Goal: Check status: Check status

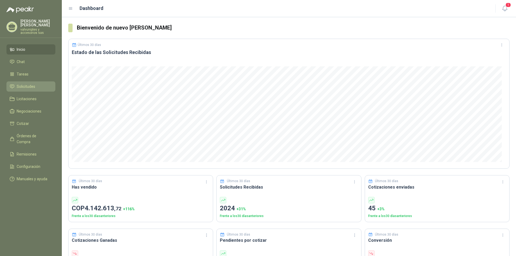
click at [17, 84] on span "Solicitudes" at bounding box center [26, 87] width 19 height 6
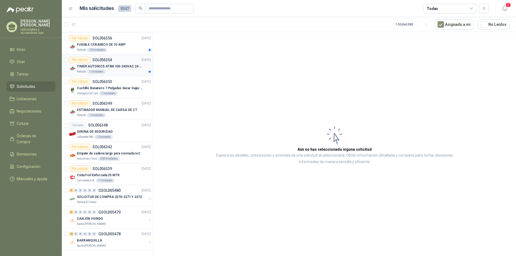
scroll to position [794, 0]
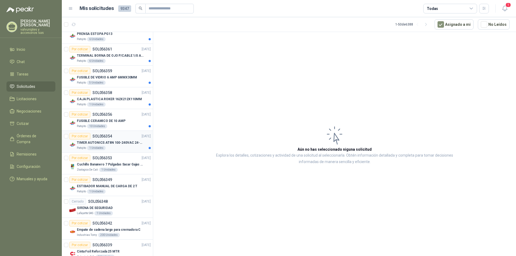
click at [100, 143] on p "TIMER AUTONICS AT8N 100-240VAC 24-240VD" at bounding box center [110, 142] width 67 height 5
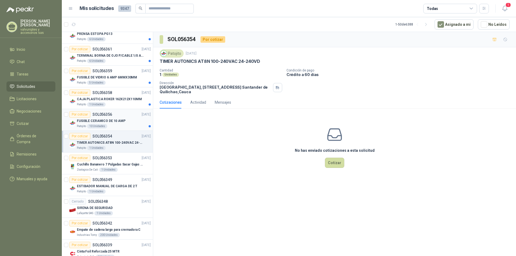
click at [92, 122] on p "FUSIBLE CERAMICO DE 10 AMP" at bounding box center [101, 121] width 49 height 5
click at [95, 98] on p "CAJA PLASTICA ROKER 162X212X110MM" at bounding box center [109, 99] width 65 height 5
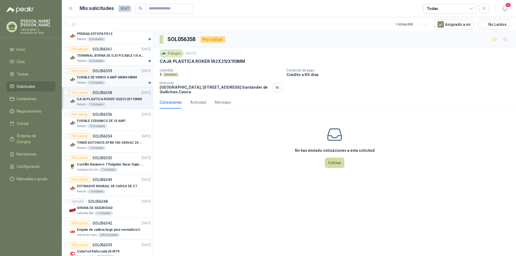
click at [90, 77] on p "FUSIBLE DE VIDRIO 6 AMP 6MMX30MM" at bounding box center [107, 77] width 60 height 5
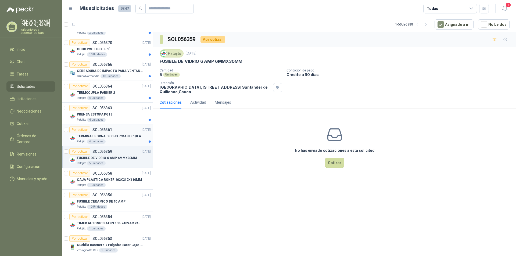
click at [89, 137] on p "TERMINAL BORNA DE OJO P/CABLE 1/0 AWG" at bounding box center [110, 136] width 67 height 5
click at [87, 113] on p "PRENSA ESTOPA PG13" at bounding box center [94, 114] width 35 height 5
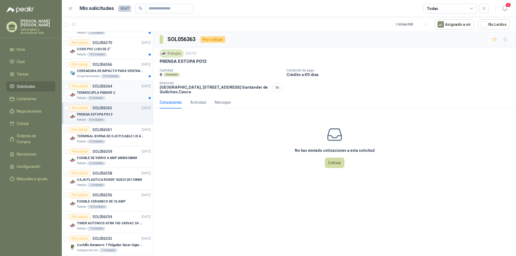
click at [87, 92] on p "TERMOCUPLA PARKER 2" at bounding box center [96, 92] width 38 height 5
click at [87, 72] on p "CERRADURA DE IMPACTO PARA VENTANAS" at bounding box center [110, 71] width 67 height 5
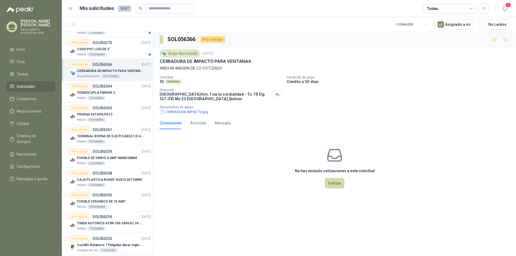
scroll to position [686, 0]
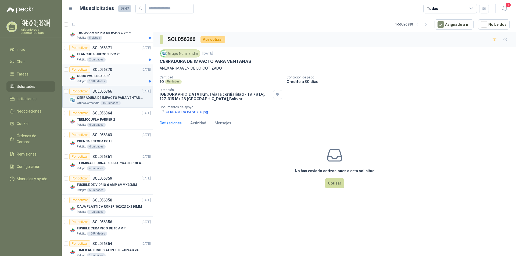
click at [98, 76] on p "CODO PVC LISO DE 2"" at bounding box center [94, 76] width 34 height 5
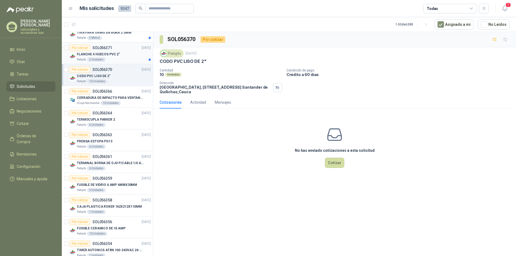
click at [89, 53] on p "FLANCHE 4 HUECOS PVC 2"" at bounding box center [98, 54] width 43 height 5
click at [90, 34] on p "TIRA PARA ORING EN BUNA 2.5MM" at bounding box center [104, 32] width 55 height 5
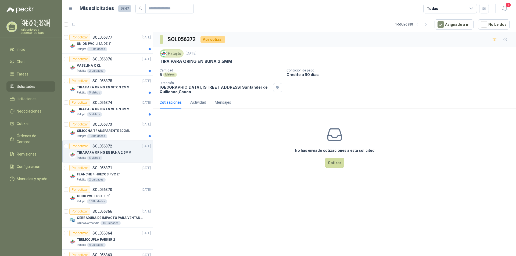
scroll to position [526, 0]
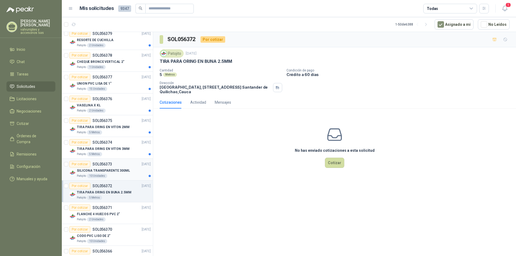
click at [101, 170] on p "SILICONA TRANSPARENTE 300ML" at bounding box center [103, 170] width 53 height 5
click at [88, 149] on p "TIRA PARA ORING EN VITON 3MM" at bounding box center [103, 148] width 53 height 5
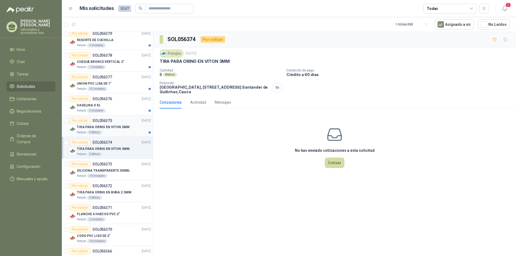
click at [83, 129] on p "TIRA PARA ORING EN VITON 2MM" at bounding box center [103, 127] width 53 height 5
click at [94, 105] on p "VASELINA X KL" at bounding box center [89, 105] width 24 height 5
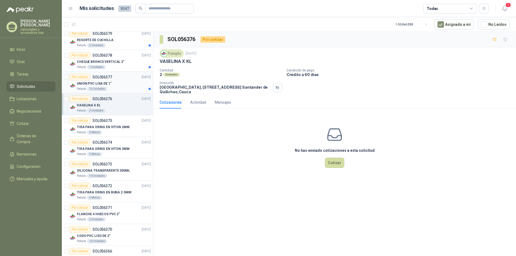
click at [90, 83] on p "UNION PVC LISA DE 1"" at bounding box center [94, 83] width 35 height 5
click at [89, 62] on p "CHEQUE BRONCE VERTICAL 2"" at bounding box center [101, 61] width 48 height 5
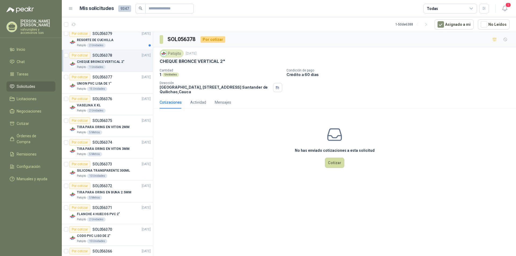
click at [87, 39] on p "RESORTE DE CUCHILLA" at bounding box center [95, 40] width 37 height 5
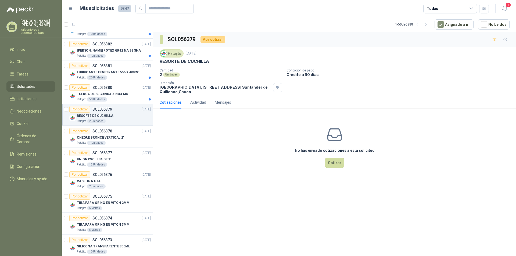
scroll to position [449, 0]
click at [93, 95] on p "TUERCA DE SEGURIDAD INOX M6" at bounding box center [102, 95] width 51 height 5
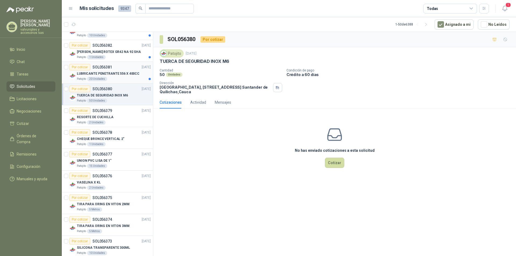
click at [93, 73] on p "LUBRICANTE PENETRANTE 556 X 400CC" at bounding box center [108, 73] width 63 height 5
click at [93, 52] on p "[PERSON_NAME] ROTEX GR42 NA 92 SHA" at bounding box center [109, 51] width 64 height 5
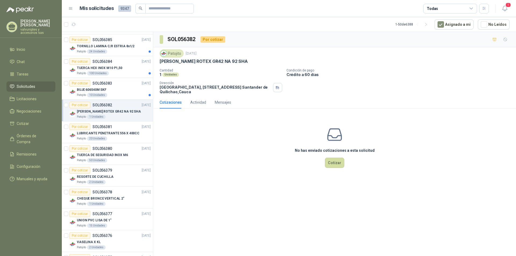
scroll to position [387, 0]
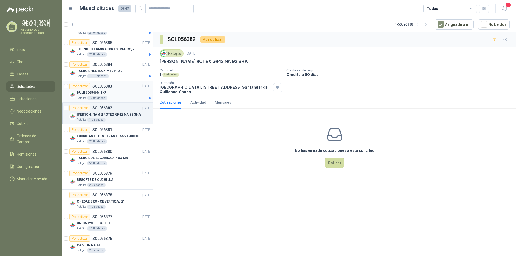
click at [98, 92] on p "BUJE 606540M SKF" at bounding box center [92, 92] width 30 height 5
click at [89, 70] on p "TUERCA HEX INOX M10 P1,50" at bounding box center [99, 71] width 45 height 5
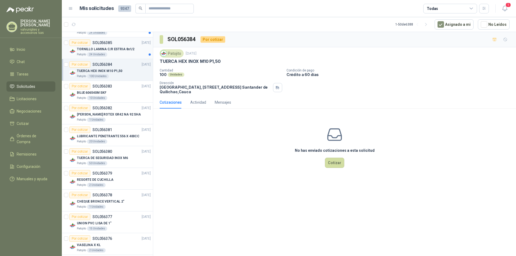
click at [90, 49] on p "TORNILLO LAMINA C/R ESTRIA 8x1/2" at bounding box center [106, 49] width 58 height 5
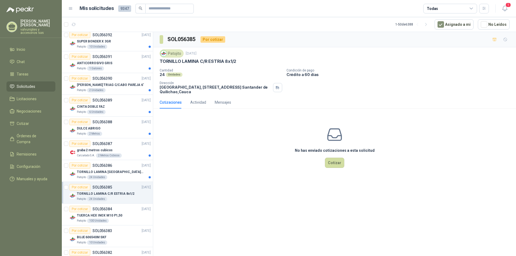
scroll to position [239, 0]
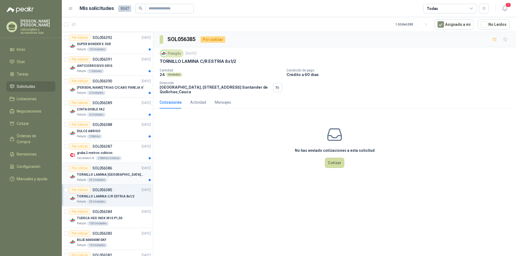
click at [99, 176] on p "TORNILLO LAMINA [GEOGRAPHIC_DATA] 8x3/4" at bounding box center [110, 174] width 67 height 5
click at [89, 153] on p "graba 2 metros cubicos" at bounding box center [95, 153] width 36 height 5
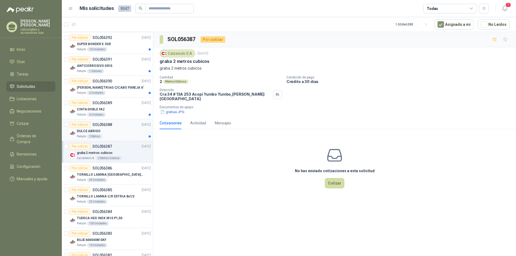
click at [87, 130] on p "DULCE ABRIGO" at bounding box center [89, 131] width 24 height 5
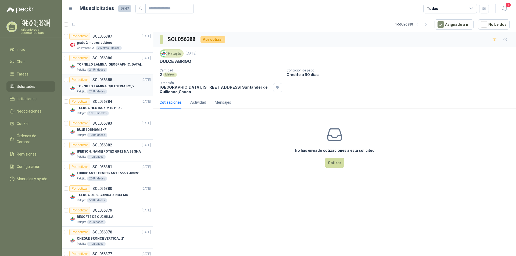
scroll to position [242, 0]
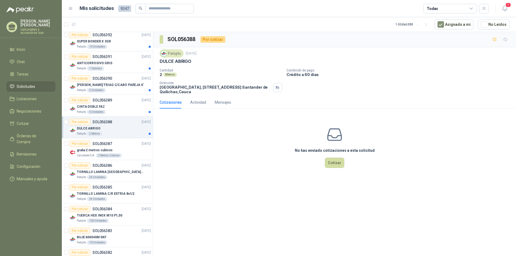
click at [87, 127] on p "DULCE ABRIGO" at bounding box center [89, 128] width 24 height 5
click at [99, 121] on p "SOL056388" at bounding box center [102, 122] width 20 height 4
click at [93, 128] on p "DULCE ABRIGO" at bounding box center [89, 128] width 24 height 5
click at [95, 144] on p "SOL056387" at bounding box center [102, 144] width 20 height 4
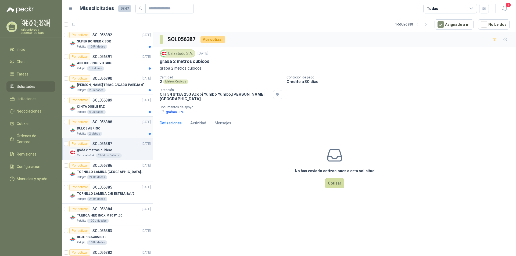
click at [86, 128] on p "DULCE ABRIGO" at bounding box center [89, 128] width 24 height 5
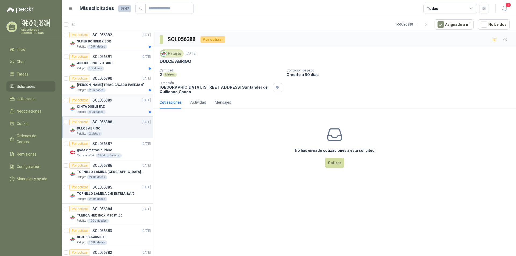
click at [88, 106] on p "CINTA DOBLE FAZ" at bounding box center [91, 106] width 28 height 5
click at [88, 85] on p "[PERSON_NAME] TRIAG C/CABO PAREJA 6'" at bounding box center [110, 85] width 67 height 5
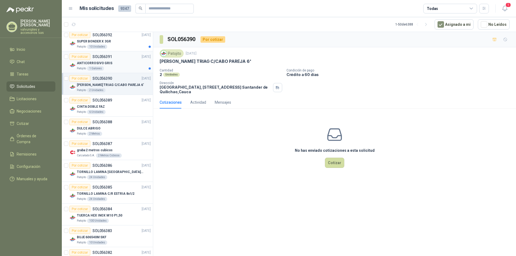
click at [89, 64] on p "ANTICORROSIVO GRIS" at bounding box center [94, 63] width 35 height 5
click at [88, 55] on div "Por cotizar" at bounding box center [79, 56] width 21 height 6
click at [91, 43] on p "SUPER BONDER X 3GR" at bounding box center [94, 41] width 34 height 5
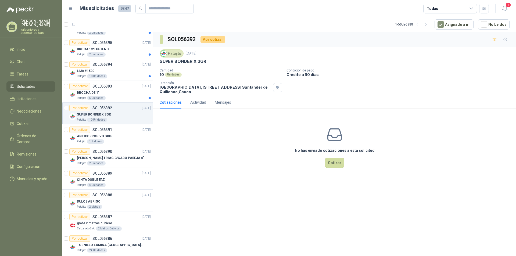
scroll to position [165, 0]
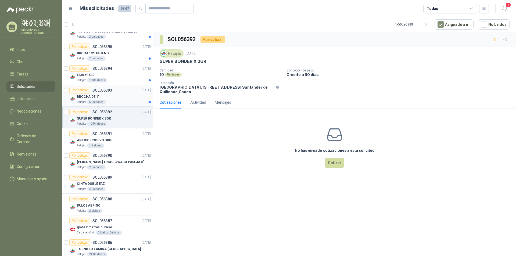
click at [83, 97] on p "BROCHA DE 1"" at bounding box center [88, 96] width 23 height 5
click at [89, 74] on p "LIJA #1500" at bounding box center [85, 75] width 17 height 5
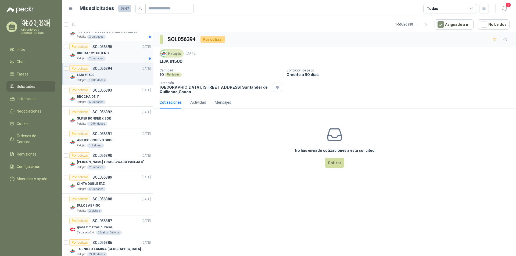
click at [79, 53] on p "BROCA 1/2TUSTENO" at bounding box center [93, 53] width 32 height 5
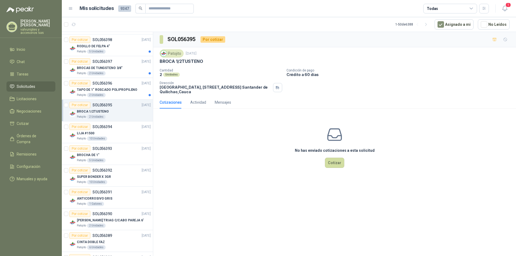
scroll to position [103, 0]
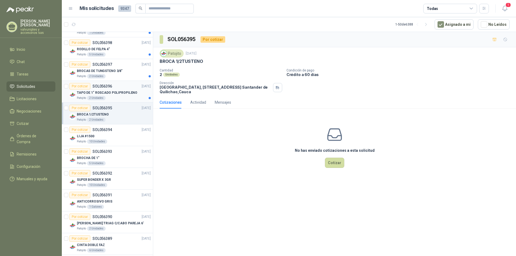
click at [96, 92] on p "TAPO DE 1" ROSCADO POLIPROPILENO" at bounding box center [107, 92] width 60 height 5
click at [95, 70] on p "BROCAS DE TUNGSTENO 3/8"" at bounding box center [100, 71] width 46 height 5
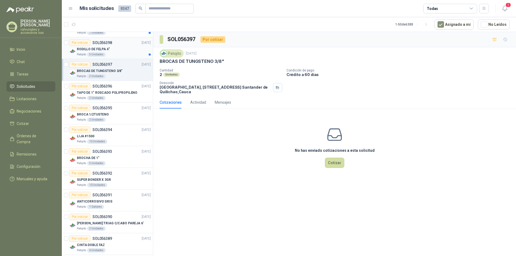
click at [83, 50] on p "RODILLO DE FELPA 4"" at bounding box center [93, 49] width 33 height 5
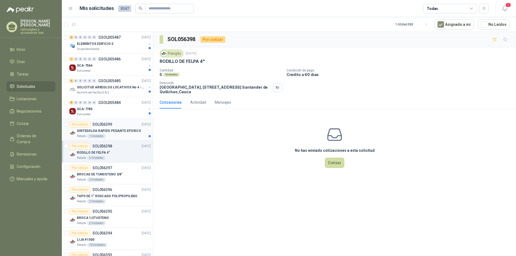
click at [88, 131] on p "SINTESOLDA RAPIDO PEGANTE EPOXICO" at bounding box center [109, 130] width 64 height 5
click at [83, 109] on p "SCA-7785" at bounding box center [85, 109] width 16 height 5
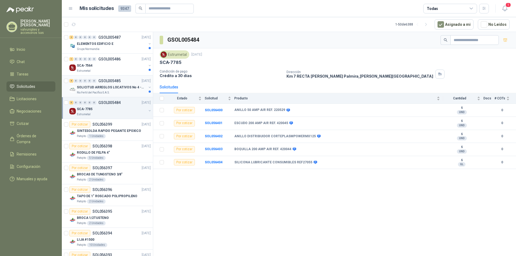
click at [81, 87] on p "SOLICITUD ARREGLOS LOCATIVOS No 4 - PICHINDE" at bounding box center [110, 87] width 67 height 5
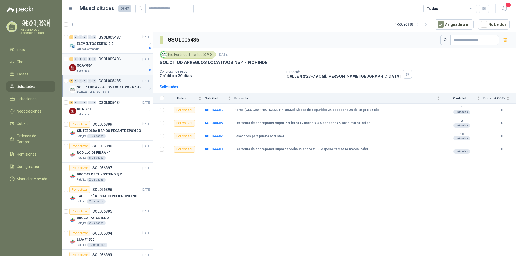
click at [83, 65] on p "SCA-7564" at bounding box center [85, 65] width 16 height 5
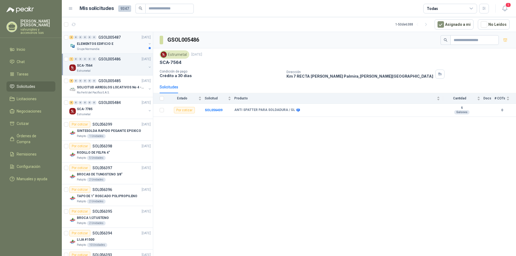
click at [90, 41] on div "ELEMENTOS EDIFICIO E" at bounding box center [112, 44] width 70 height 6
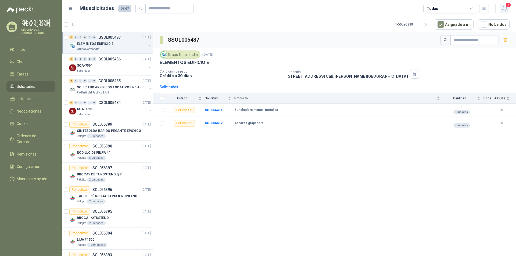
click at [507, 10] on icon "button" at bounding box center [505, 8] width 7 height 7
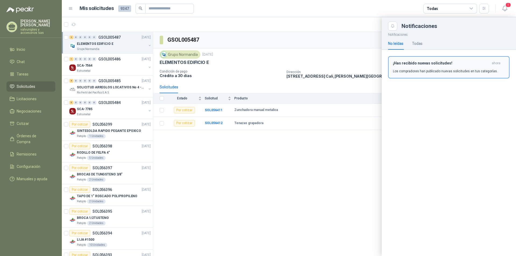
click at [407, 63] on h3 "¡Has recibido nuevas solicitudes!" at bounding box center [441, 63] width 97 height 5
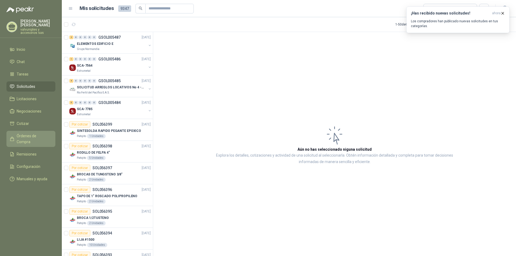
click at [28, 133] on span "Órdenes de Compra" at bounding box center [34, 139] width 34 height 12
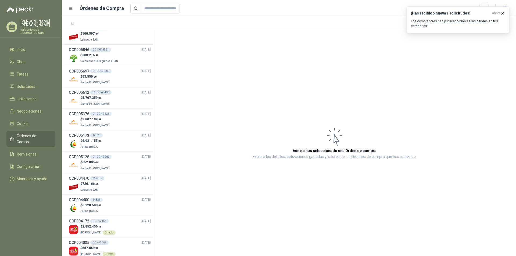
scroll to position [339, 0]
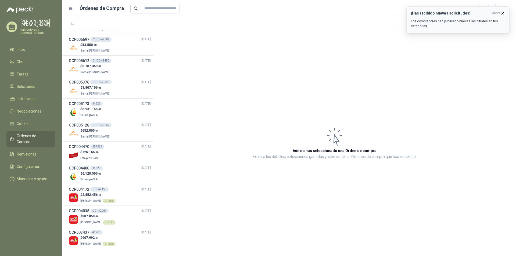
click at [502, 12] on icon "button" at bounding box center [502, 13] width 5 height 5
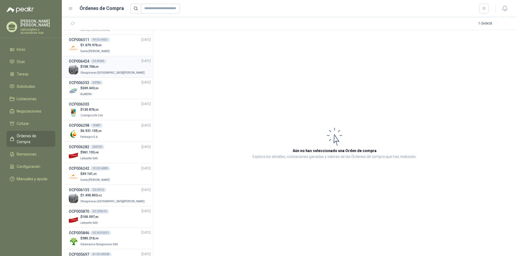
scroll to position [0, 0]
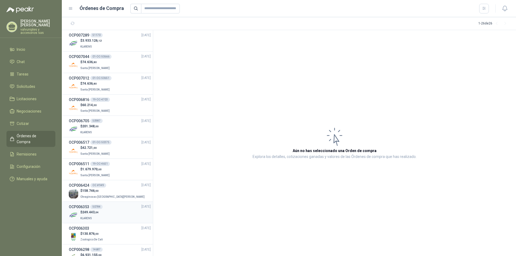
click at [82, 206] on h3 "OCP006353" at bounding box center [79, 207] width 20 height 6
